Goal: Navigation & Orientation: Find specific page/section

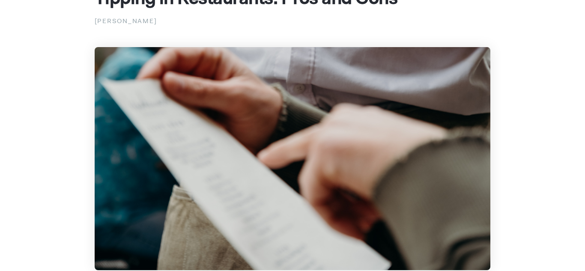
scroll to position [100, 0]
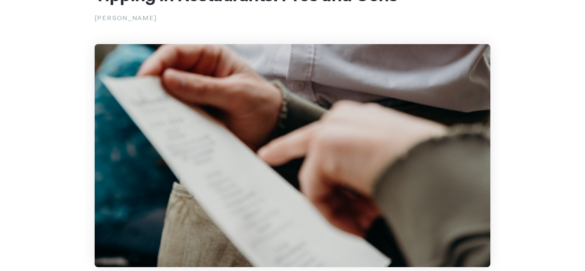
click at [395, 48] on img at bounding box center [293, 155] width 396 height 223
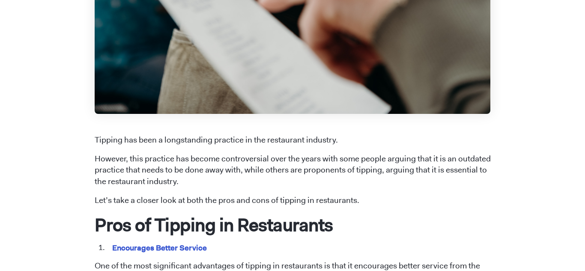
scroll to position [0, 0]
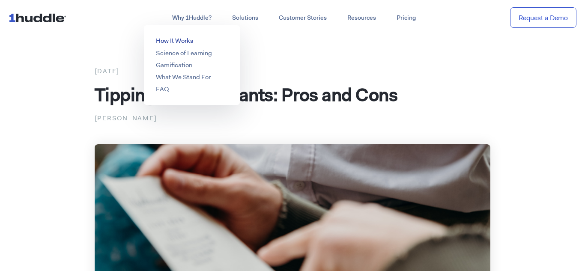
click at [190, 39] on link "How It Works" at bounding box center [174, 40] width 37 height 9
